Goal: Task Accomplishment & Management: Book appointment/travel/reservation

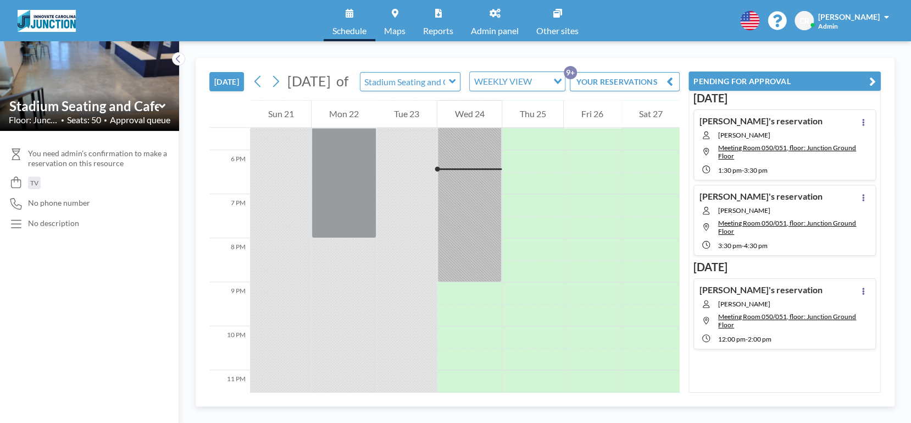
scroll to position [770, 0]
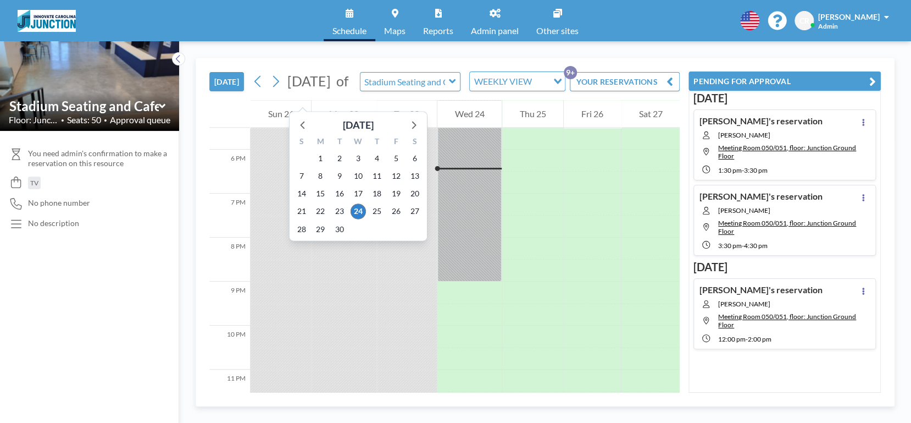
click at [325, 87] on span "[DATE]" at bounding box center [309, 81] width 43 height 16
click at [419, 123] on icon at bounding box center [413, 124] width 14 height 14
click at [325, 193] on span "10" at bounding box center [320, 193] width 15 height 15
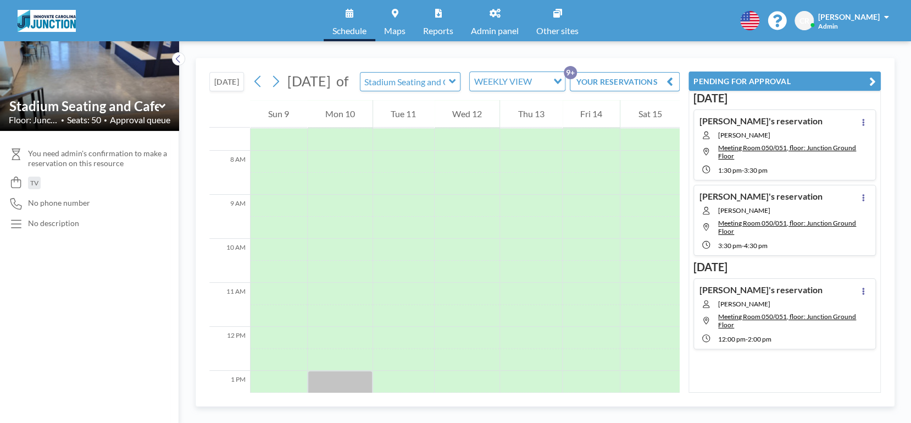
scroll to position [330, 0]
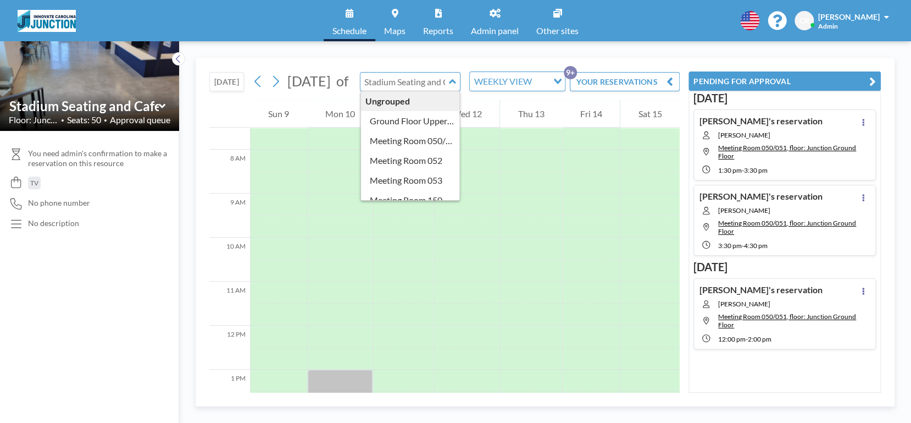
click at [415, 87] on input "text" at bounding box center [405, 82] width 89 height 18
type input "Meeting Room 050/051"
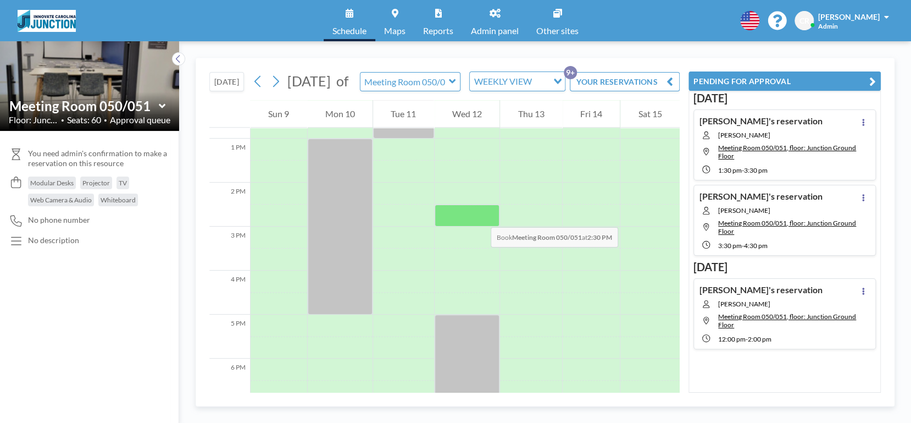
scroll to position [583, 0]
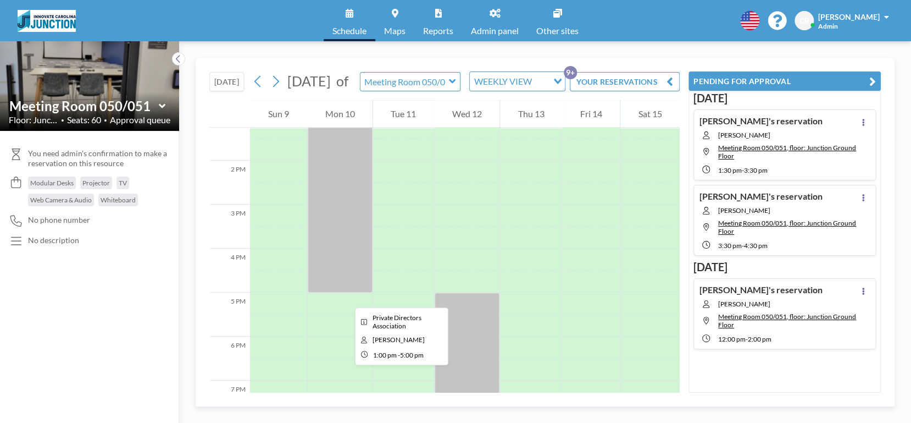
click at [346, 292] on div at bounding box center [340, 205] width 65 height 176
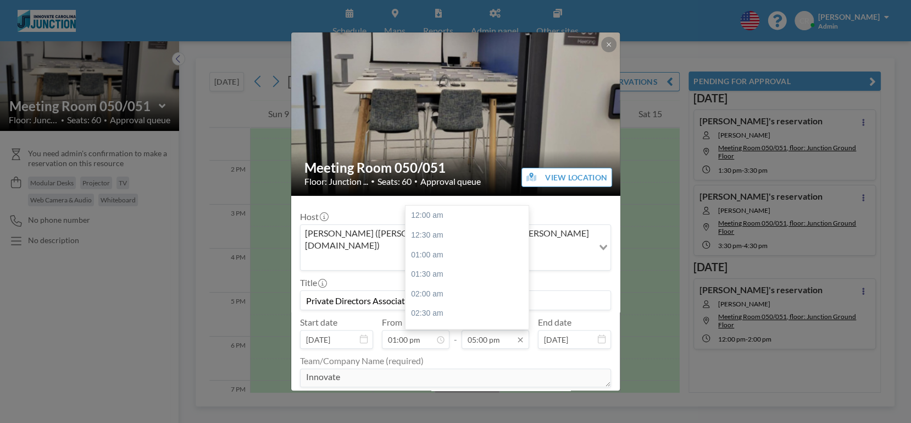
scroll to position [665, 0]
click at [442, 284] on div "07:00 pm" at bounding box center [467, 294] width 123 height 20
type input "07:00 pm"
click at [548, 349] on ul "Team/Company Name (required) Innovate Meeting Purpose" at bounding box center [455, 389] width 311 height 81
